Goal: Information Seeking & Learning: Learn about a topic

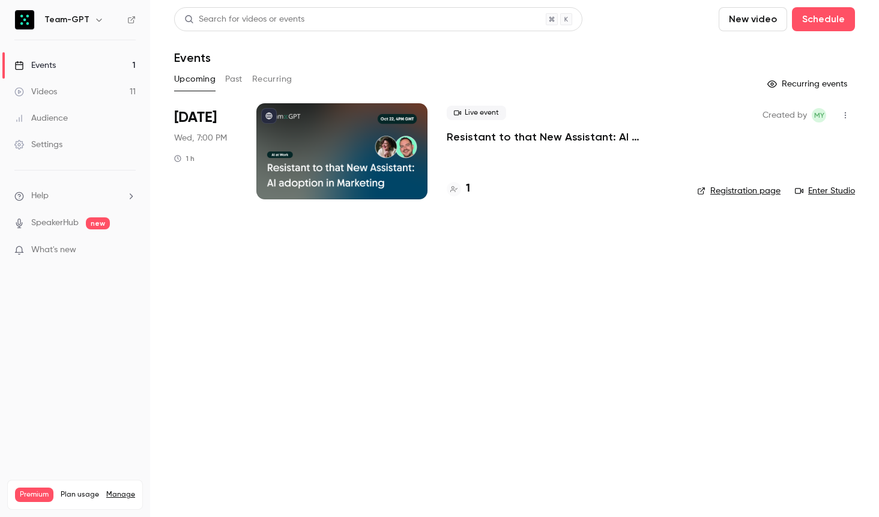
click at [237, 82] on button "Past" at bounding box center [233, 79] width 17 height 19
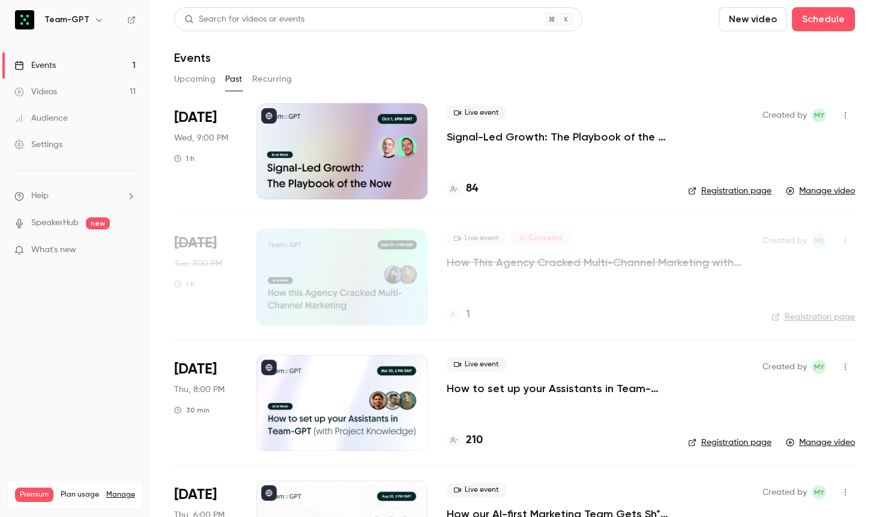
click at [502, 134] on p "Signal-Led Growth: The Playbook of the Now" at bounding box center [558, 137] width 222 height 14
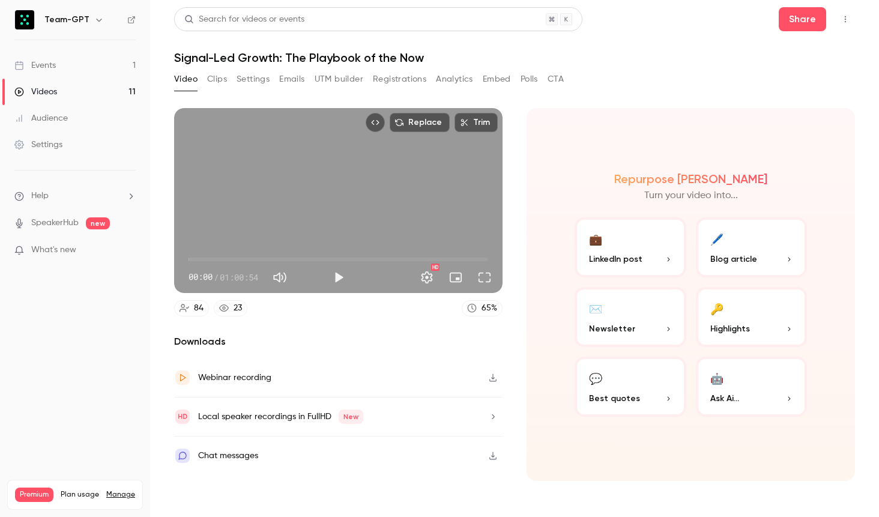
click at [299, 81] on button "Emails" at bounding box center [291, 79] width 25 height 19
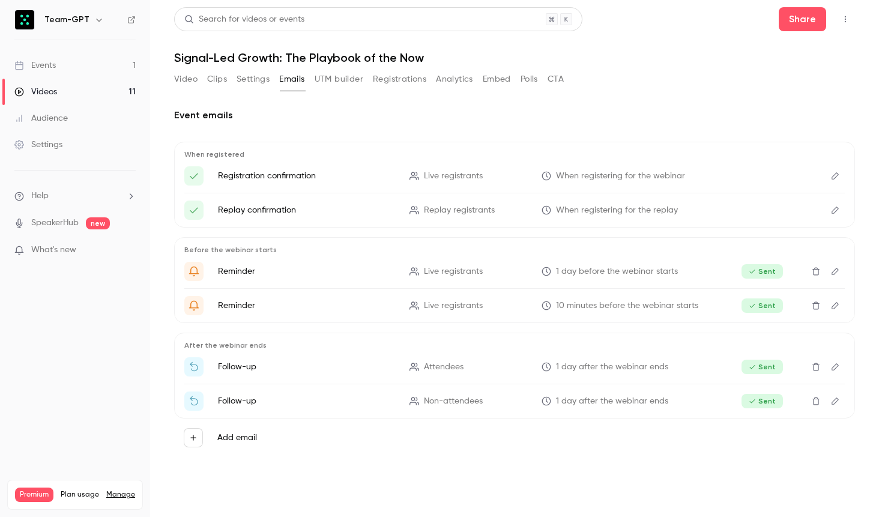
click at [401, 80] on button "Registrations" at bounding box center [399, 79] width 53 height 19
